Goal: Task Accomplishment & Management: Complete application form

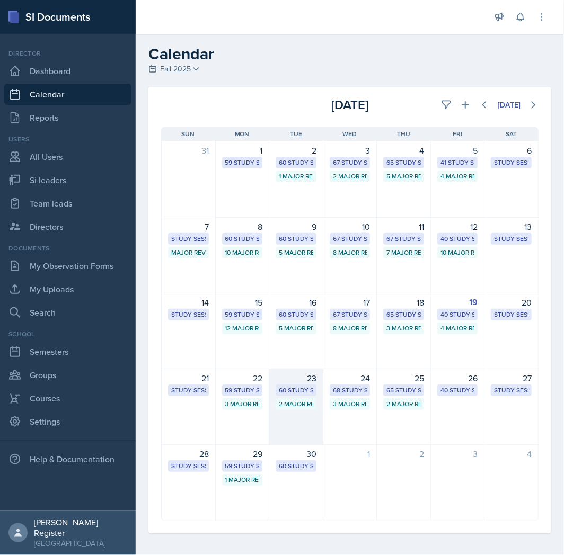
click at [299, 388] on div "60 Study Sessions" at bounding box center [296, 391] width 34 height 10
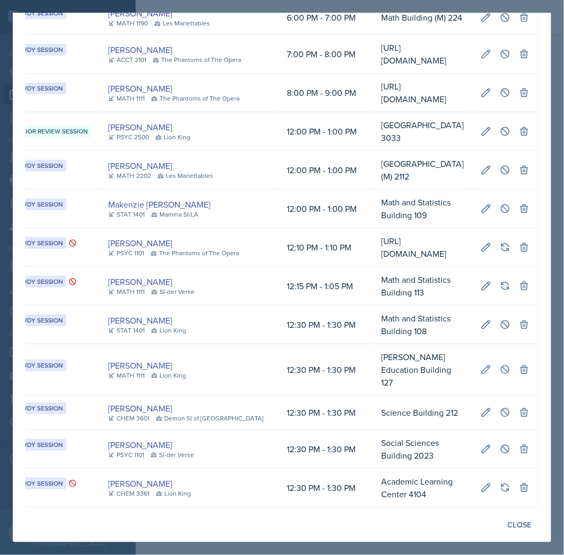
scroll to position [0, 18]
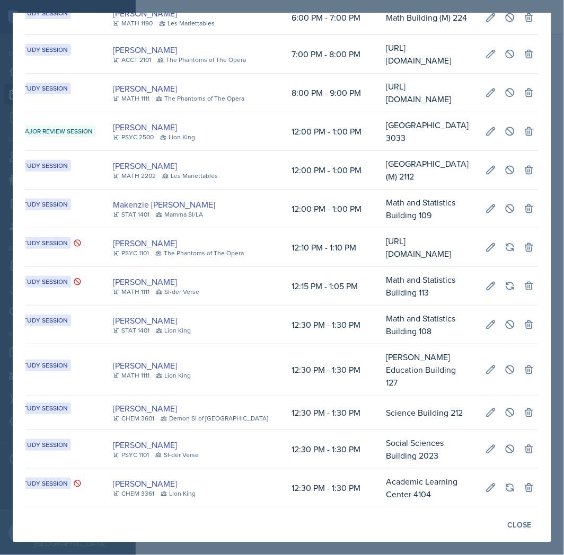
click at [406, 552] on div at bounding box center [282, 277] width 564 height 555
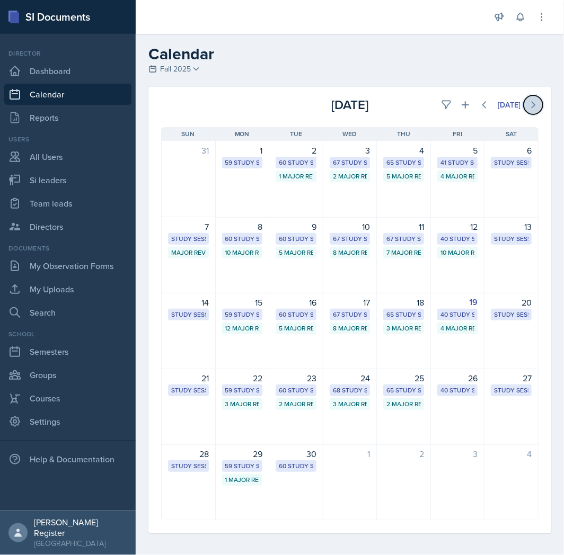
click at [528, 104] on icon at bounding box center [533, 105] width 11 height 11
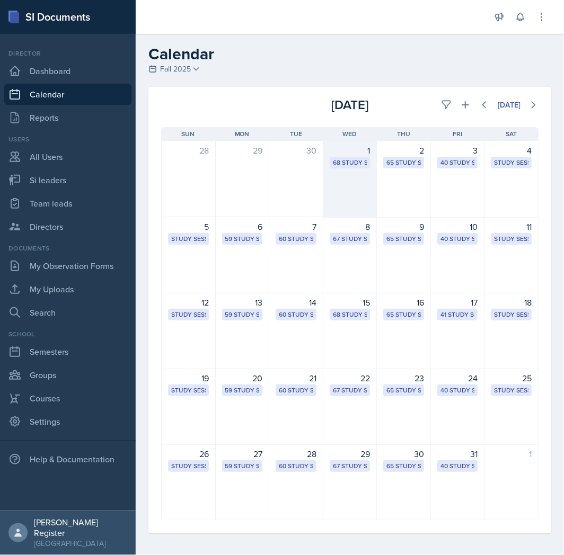
click at [347, 175] on div "1 68 Study Sessions" at bounding box center [350, 179] width 54 height 77
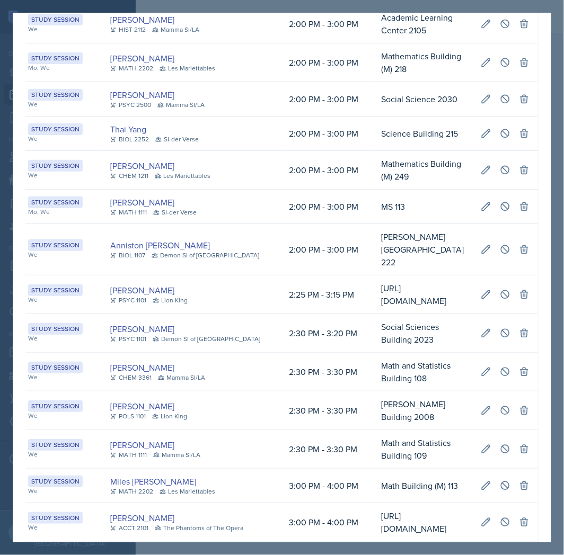
scroll to position [0, 296]
click at [495, 362] on button at bounding box center [504, 371] width 19 height 19
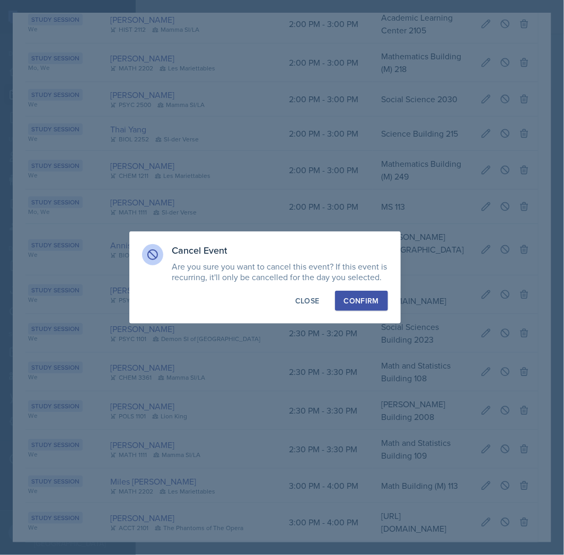
click at [373, 306] on button "Confirm" at bounding box center [361, 301] width 53 height 20
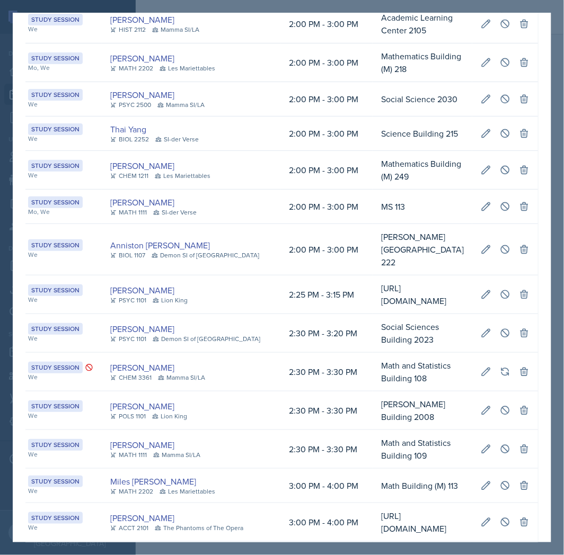
scroll to position [0, 0]
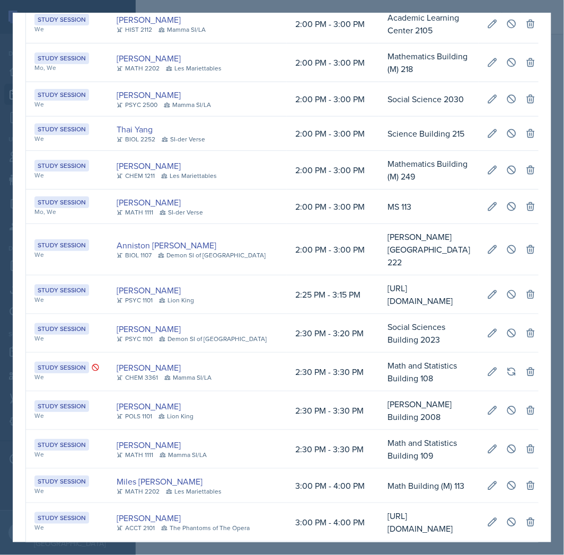
click at [221, 353] on td "Octavia Kaham CHEM 3361 Mamma SI/LA" at bounding box center [197, 372] width 179 height 39
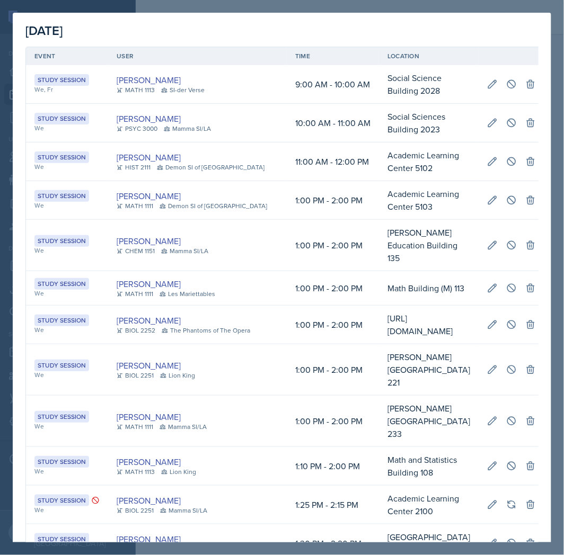
click at [500, 26] on div "[DATE]" at bounding box center [281, 30] width 513 height 19
click at [421, 8] on div at bounding box center [282, 277] width 564 height 555
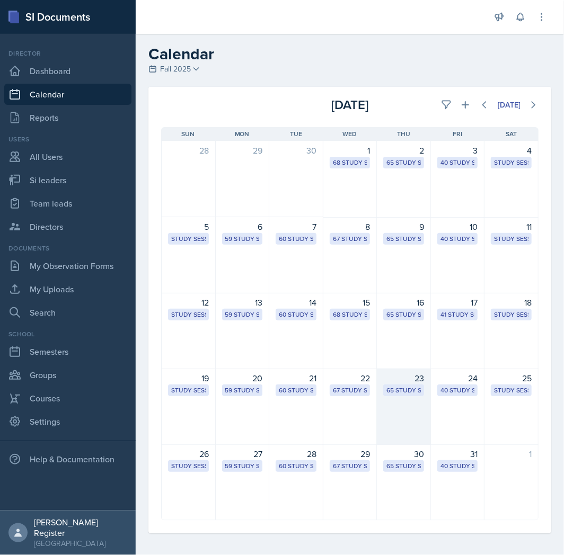
click at [401, 424] on div "23 65 Study Sessions" at bounding box center [404, 407] width 54 height 76
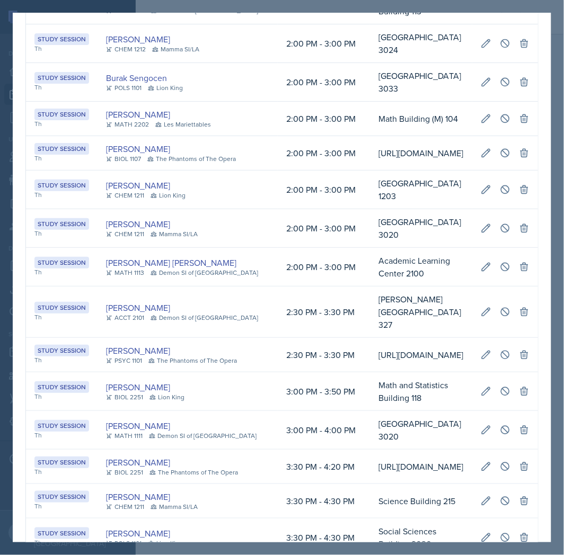
scroll to position [898, 0]
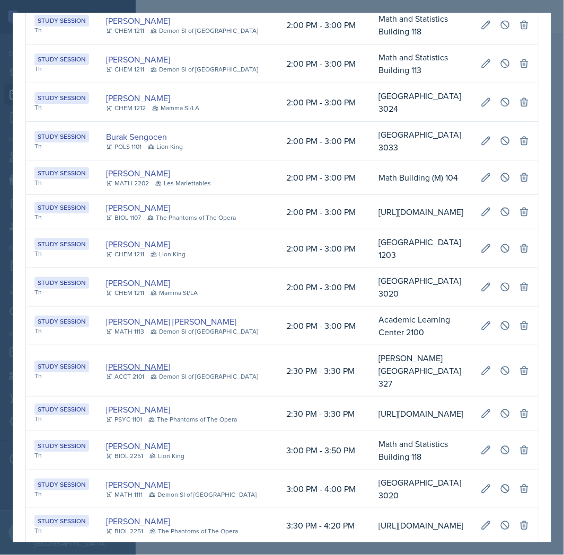
click at [152, 367] on link "[PERSON_NAME]" at bounding box center [138, 366] width 64 height 13
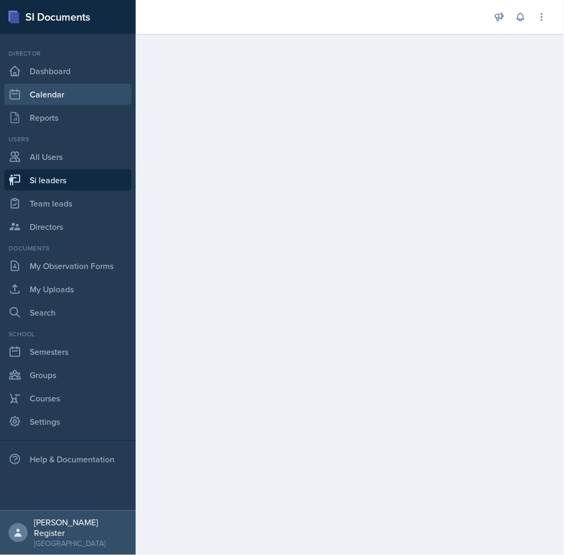
click at [58, 103] on link "Calendar" at bounding box center [67, 94] width 127 height 21
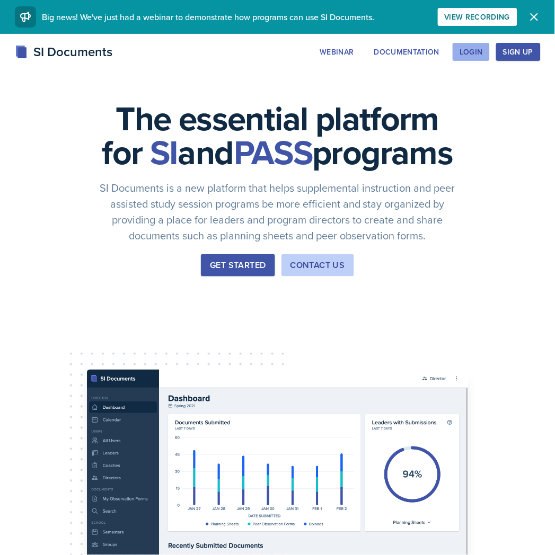
click at [474, 52] on div "Login" at bounding box center [470, 52] width 23 height 8
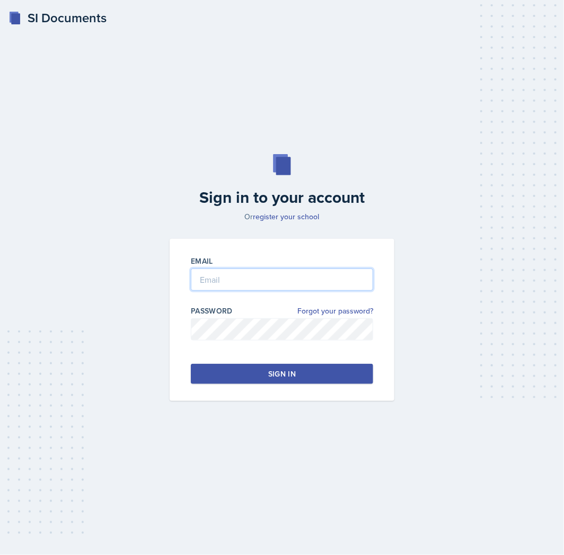
type input "[EMAIL_ADDRESS][DOMAIN_NAME]"
click at [278, 372] on div "Sign in" at bounding box center [282, 374] width 28 height 11
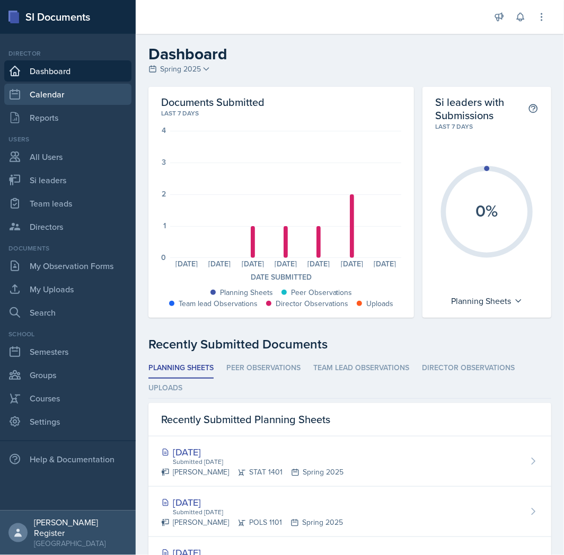
click at [99, 97] on link "Calendar" at bounding box center [67, 94] width 127 height 21
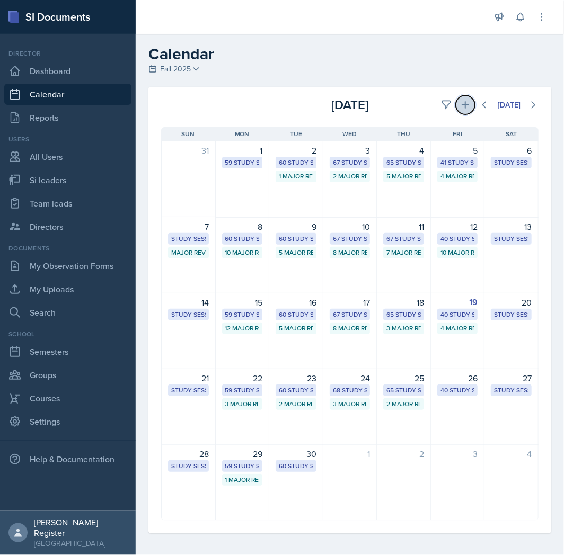
click at [456, 98] on button at bounding box center [465, 104] width 19 height 19
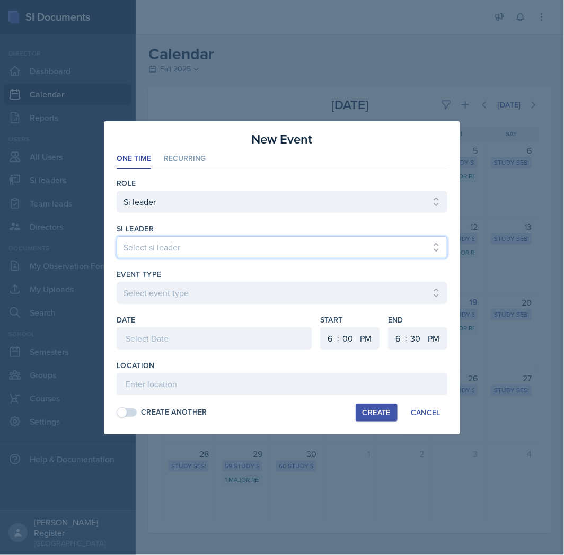
click at [216, 244] on select "Select si leader [PERSON_NAME] [PERSON_NAME] [PERSON_NAME] [PERSON_NAME] [PERSO…" at bounding box center [282, 247] width 331 height 22
select select "2592ce30-cea3-47fe-a368-829319d5f530"
click at [117, 236] on select "Select si leader [PERSON_NAME] [PERSON_NAME] [PERSON_NAME] [PERSON_NAME] [PERSO…" at bounding box center [282, 247] width 331 height 22
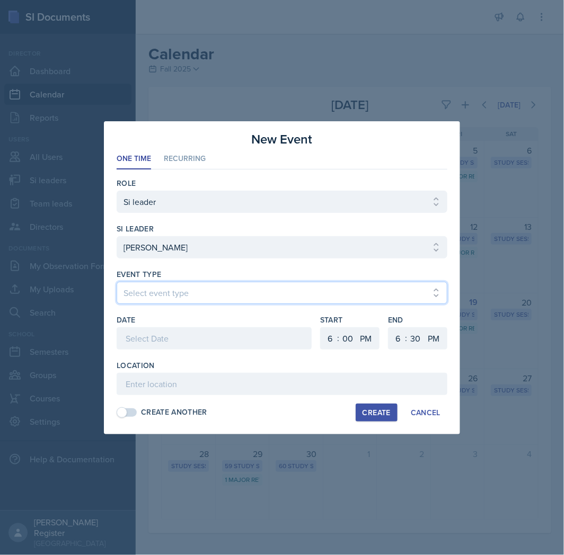
click at [202, 294] on select "Select event type Major Review Session Study Session" at bounding box center [282, 293] width 331 height 22
select select "66bb7cbf-e419-488b-a7ef-f63bc5f9ed04"
click at [117, 282] on select "Select event type Major Review Session Study Session" at bounding box center [282, 293] width 331 height 22
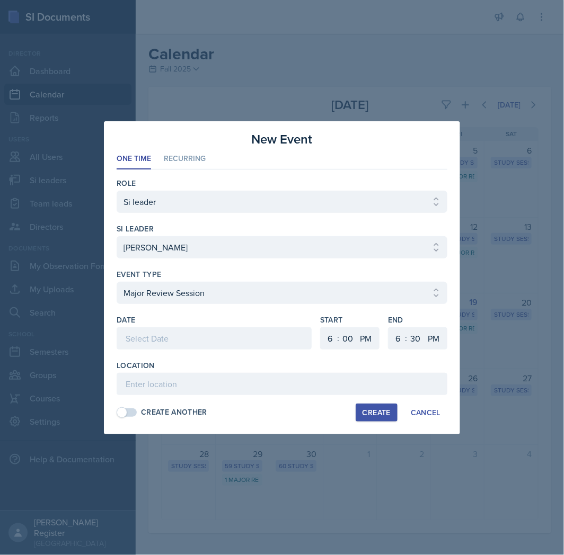
click at [189, 336] on div at bounding box center [214, 338] width 195 height 22
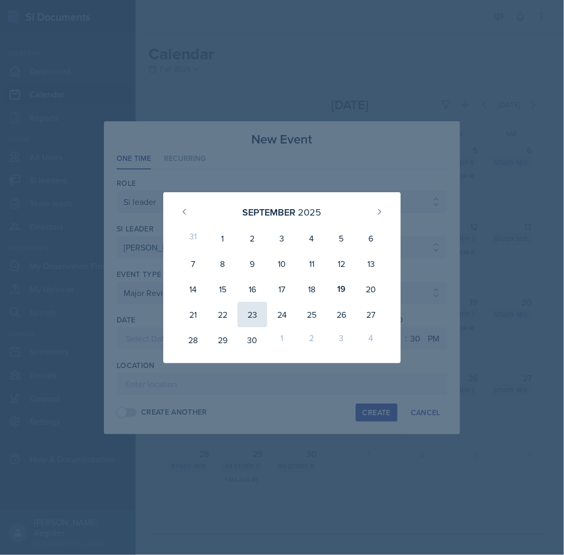
click at [251, 313] on div "23" at bounding box center [252, 314] width 30 height 25
type input "[DATE]"
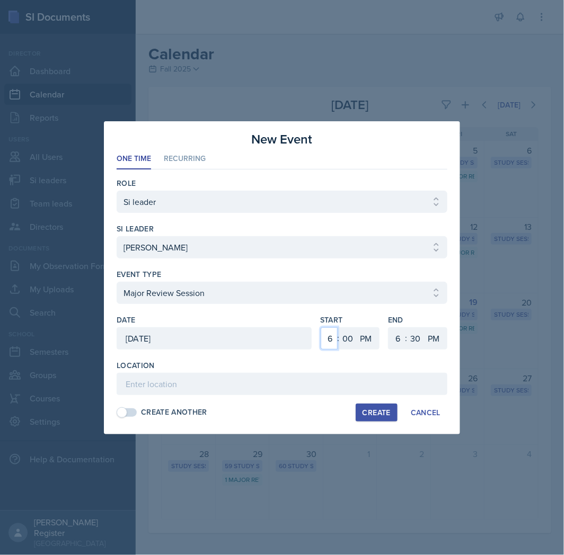
click at [326, 338] on select "1 2 3 4 5 6 7 8 9 10 11 12" at bounding box center [329, 338] width 17 height 22
select select "2"
click at [321, 327] on select "1 2 3 4 5 6 7 8 9 10 11 12" at bounding box center [329, 338] width 17 height 22
click at [344, 336] on select "00 05 10 15 20 25 30 35 40 45 50 55" at bounding box center [347, 338] width 17 height 22
select select "30"
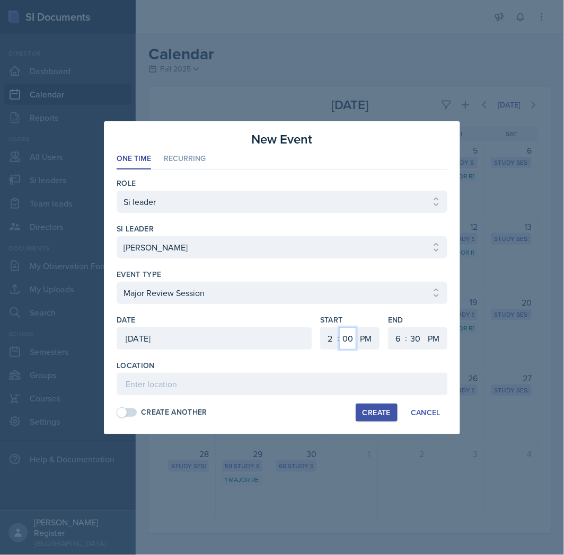
click at [339, 327] on select "00 05 10 15 20 25 30 35 40 45 50 55" at bounding box center [347, 338] width 17 height 22
click at [395, 338] on select "1 2 3 4 5 6 7 8 9 10 11 12" at bounding box center [396, 338] width 17 height 22
select select "4"
click at [388, 327] on select "1 2 3 4 5 6 7 8 9 10 11 12" at bounding box center [396, 338] width 17 height 22
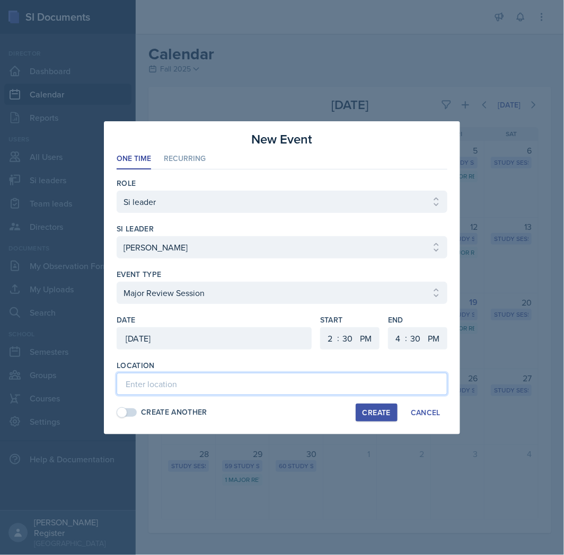
click at [272, 389] on input at bounding box center [282, 384] width 331 height 22
type input "Math and Statistics Building 118"
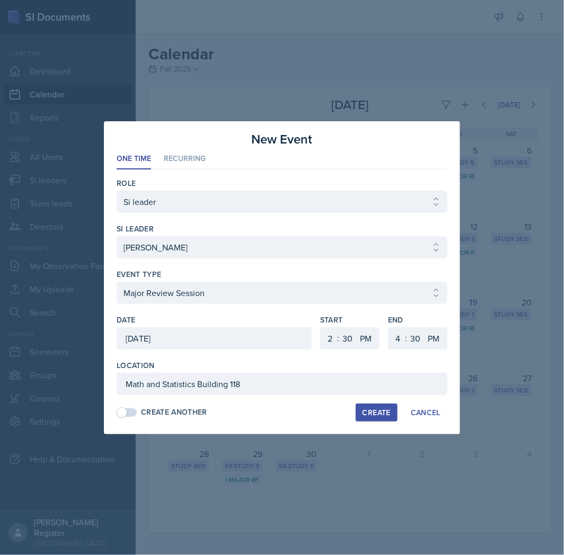
click at [373, 411] on div "Create" at bounding box center [376, 413] width 28 height 8
select select
select select "6"
select select "0"
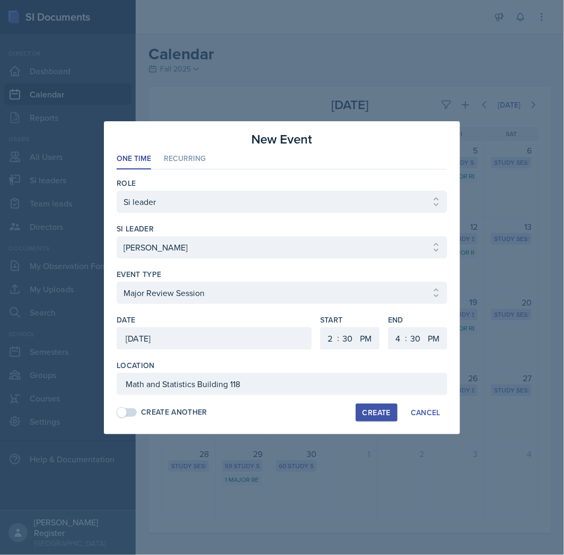
select select "6"
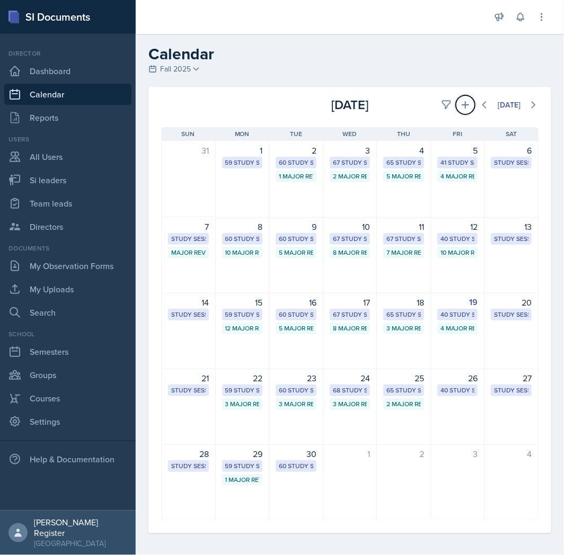
click at [460, 109] on icon at bounding box center [465, 105] width 11 height 11
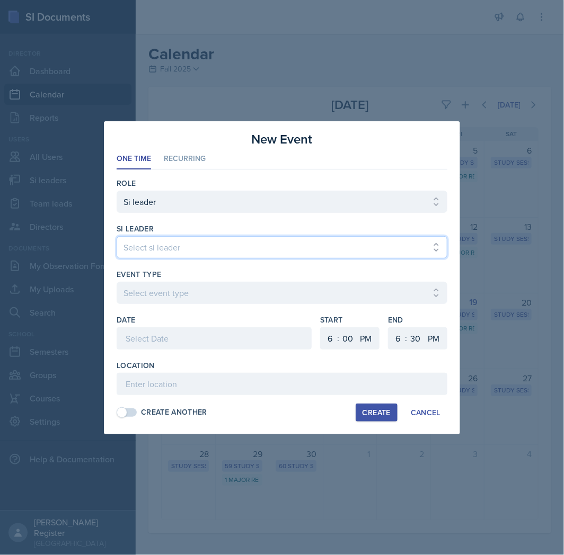
click at [178, 245] on select "Select si leader [PERSON_NAME] [PERSON_NAME] [PERSON_NAME] [PERSON_NAME] [PERSO…" at bounding box center [282, 247] width 331 height 22
select select "96d92f57-e354-4104-a24b-d10accaa61cc"
click at [117, 236] on select "Select si leader [PERSON_NAME] [PERSON_NAME] [PERSON_NAME] [PERSON_NAME] [PERSO…" at bounding box center [282, 247] width 331 height 22
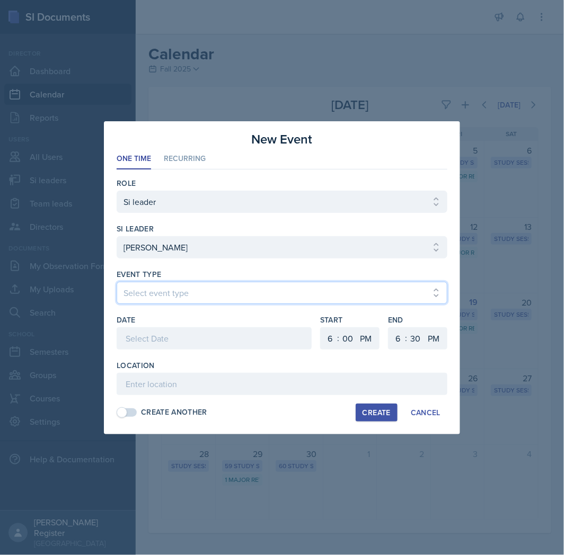
click at [183, 290] on select "Select event type Major Review Session Study Session" at bounding box center [282, 293] width 331 height 22
click at [307, 294] on select "Select event type Major Review Session Study Session" at bounding box center [282, 293] width 331 height 22
select select "66bb7cbf-e419-488b-a7ef-f63bc5f9ed04"
click at [117, 282] on select "Select event type Major Review Session Study Session" at bounding box center [282, 293] width 331 height 22
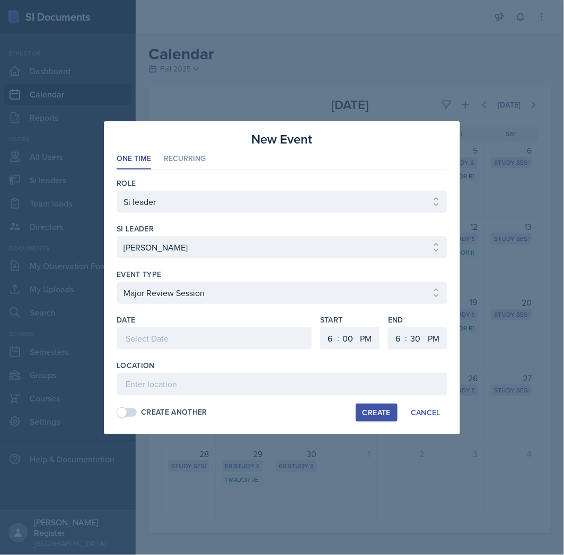
click at [243, 347] on div at bounding box center [214, 338] width 195 height 22
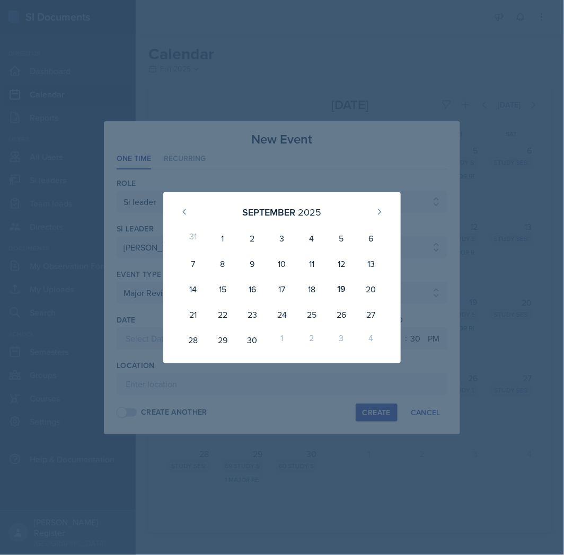
click at [279, 336] on div "1" at bounding box center [282, 339] width 30 height 25
click at [387, 212] on button at bounding box center [379, 211] width 17 height 17
click at [278, 240] on div "1" at bounding box center [282, 238] width 30 height 25
type input "[DATE]"
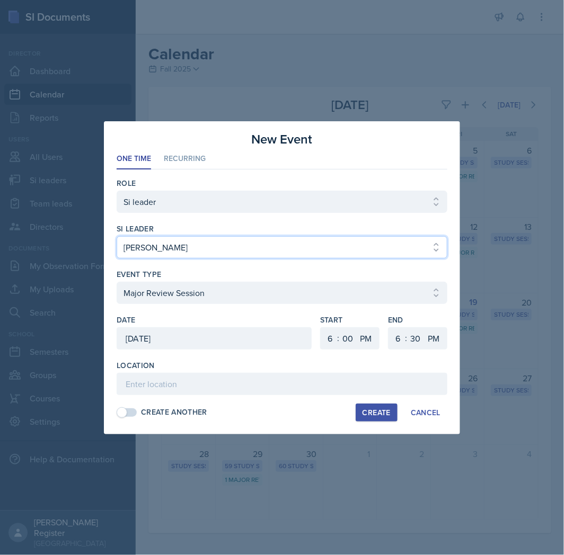
click at [272, 245] on select "Select si leader [PERSON_NAME] [PERSON_NAME] [PERSON_NAME] [PERSON_NAME] [PERSO…" at bounding box center [282, 247] width 331 height 22
select select "9890806b-222d-414d-8825-002bad816d13"
click at [117, 236] on select "Select si leader [PERSON_NAME] [PERSON_NAME] [PERSON_NAME] [PERSON_NAME] [PERSO…" at bounding box center [282, 247] width 331 height 22
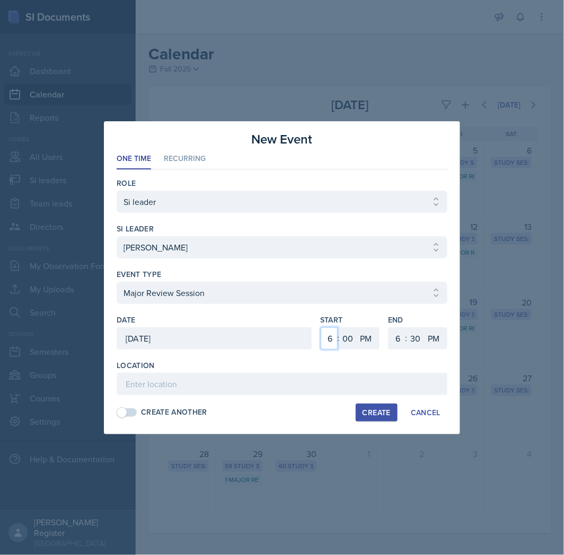
click at [326, 335] on select "1 2 3 4 5 6 7 8 9 10 11 12" at bounding box center [329, 338] width 17 height 22
select select "2"
click at [321, 327] on select "1 2 3 4 5 6 7 8 9 10 11 12" at bounding box center [329, 338] width 17 height 22
click at [345, 343] on select "00 05 10 15 20 25 30 35 40 45 50 55" at bounding box center [347, 338] width 17 height 22
select select "30"
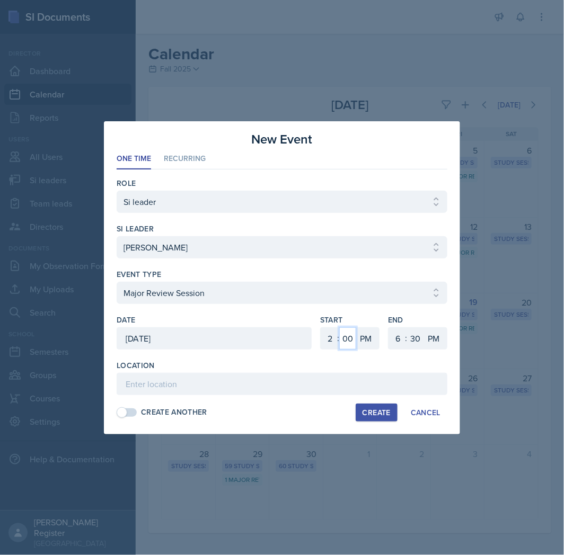
click at [339, 327] on select "00 05 10 15 20 25 30 35 40 45 50 55" at bounding box center [347, 338] width 17 height 22
click at [397, 340] on select "1 2 3 4 5 6 7 8 9 10 11 12" at bounding box center [396, 338] width 17 height 22
click at [388, 327] on select "1 2 3 4 5 6 7 8 9 10 11 12" at bounding box center [396, 338] width 17 height 22
click at [395, 329] on select "1 2 3 4 5 6 7 8 9 10 11 12" at bounding box center [396, 338] width 17 height 22
select select "4"
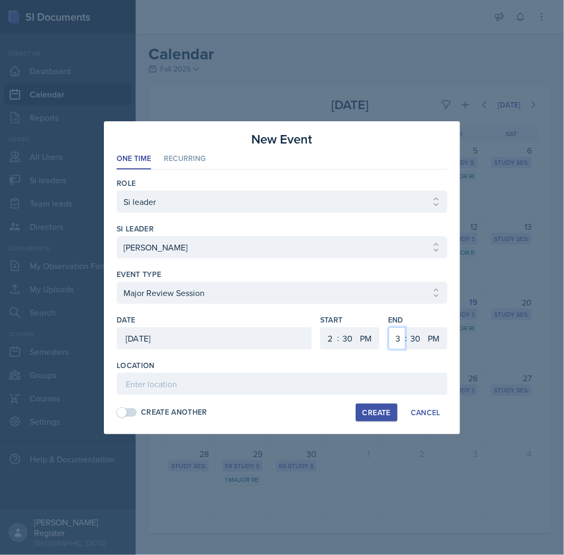
click at [388, 327] on select "1 2 3 4 5 6 7 8 9 10 11 12" at bounding box center [396, 338] width 17 height 22
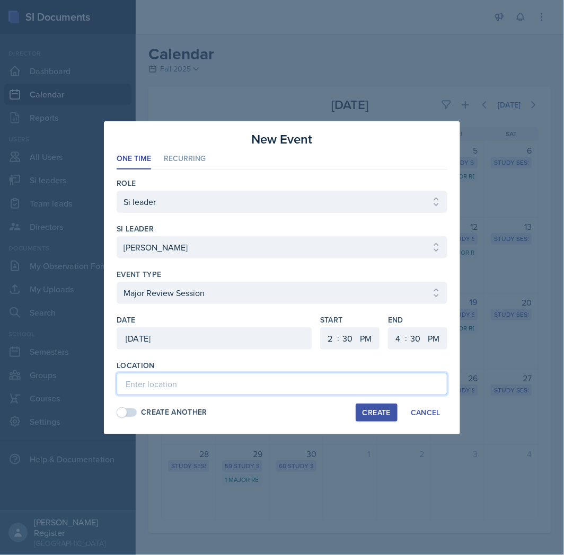
click at [329, 387] on input at bounding box center [282, 384] width 331 height 22
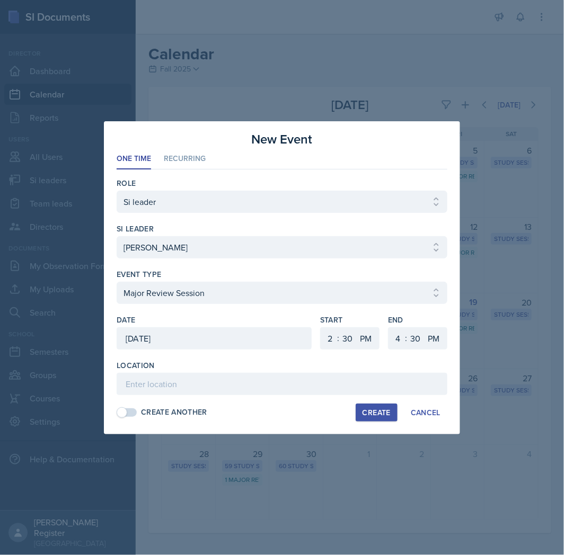
click at [379, 414] on div "Create" at bounding box center [376, 413] width 28 height 8
select select
select select "6"
select select "0"
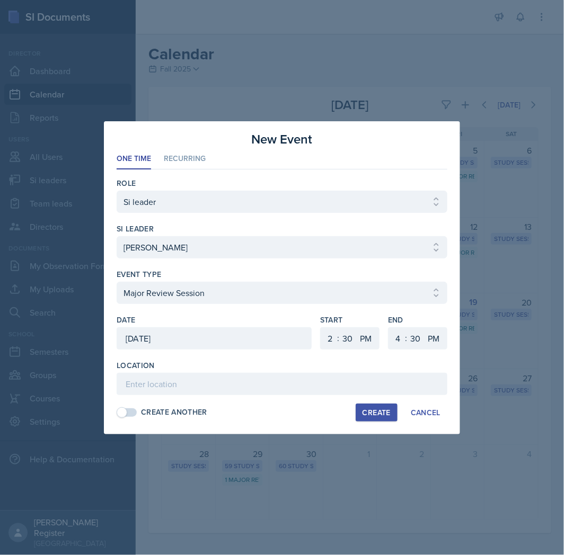
select select "6"
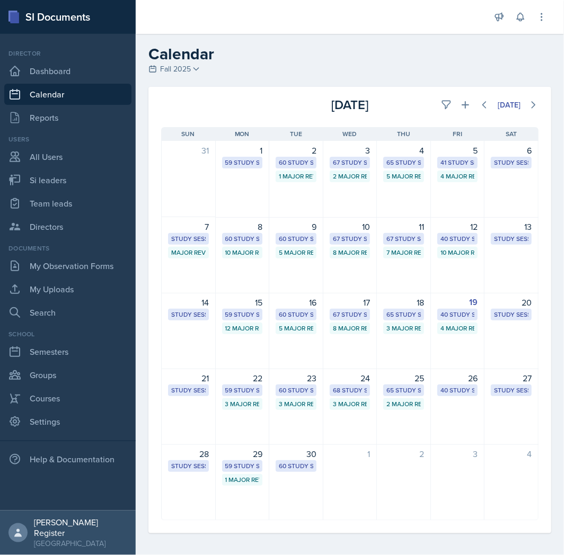
click at [356, 479] on div "1" at bounding box center [350, 483] width 54 height 76
click at [524, 112] on button at bounding box center [533, 104] width 19 height 19
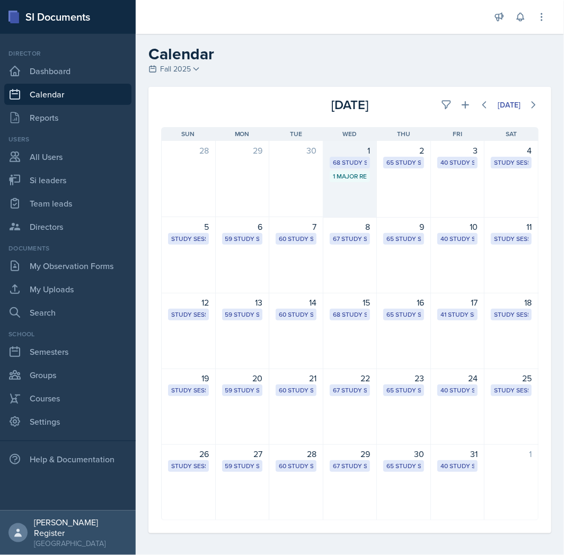
click at [357, 159] on div "68 Study Sessions" at bounding box center [350, 163] width 34 height 10
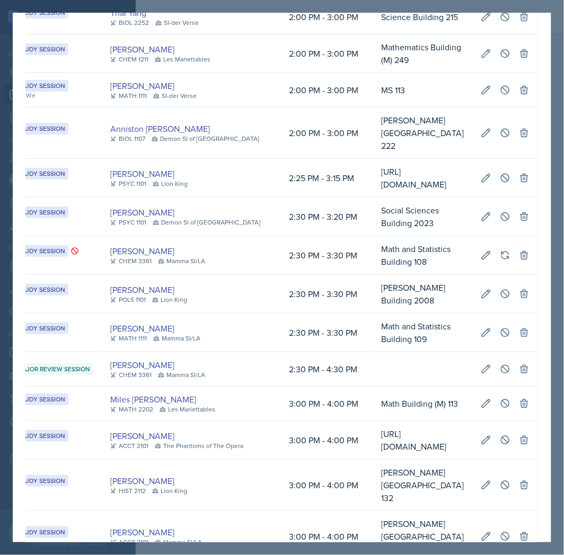
scroll to position [0, 311]
click at [481, 364] on icon at bounding box center [486, 369] width 11 height 11
type input "[DATE]"
select select "2"
select select "30"
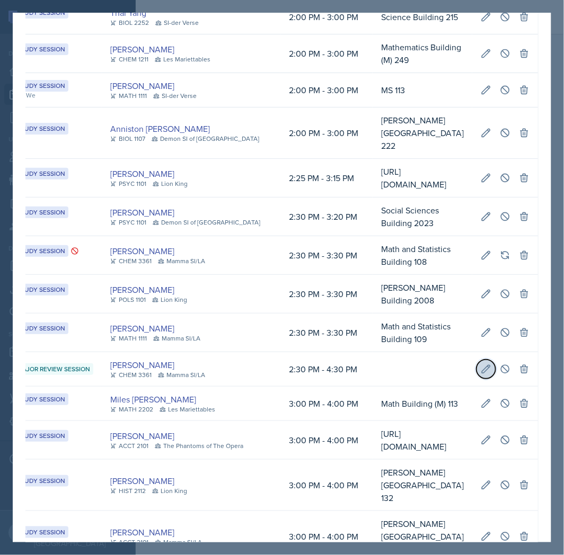
select select "PM"
select select "4"
select select "30"
select select "PM"
select select "66bb7cbf-e419-488b-a7ef-f63bc5f9ed04"
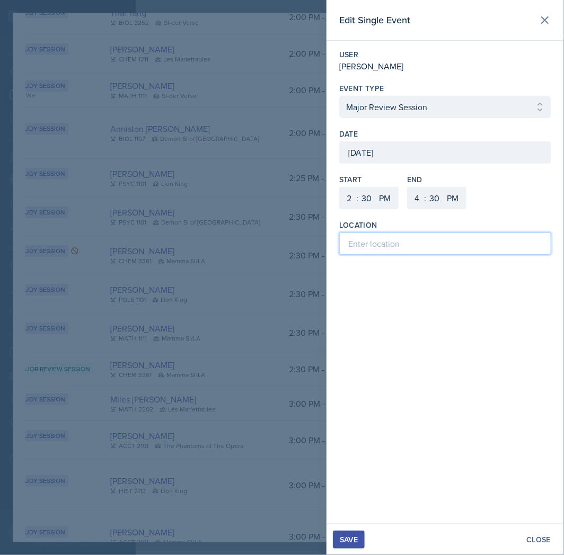
click at [376, 248] on input at bounding box center [445, 244] width 212 height 22
type input "[PERSON_NAME][GEOGRAPHIC_DATA][PERSON_NAME] 129"
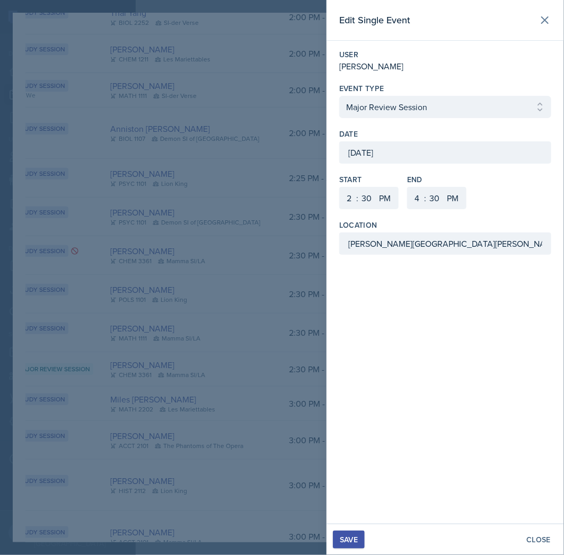
click at [347, 542] on div "Save" at bounding box center [349, 540] width 18 height 8
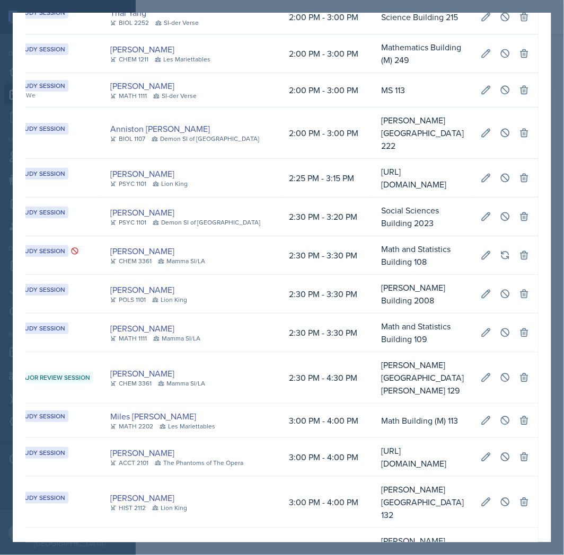
click at [556, 25] on div at bounding box center [282, 277] width 564 height 555
